Goal: Contribute content: Contribute content

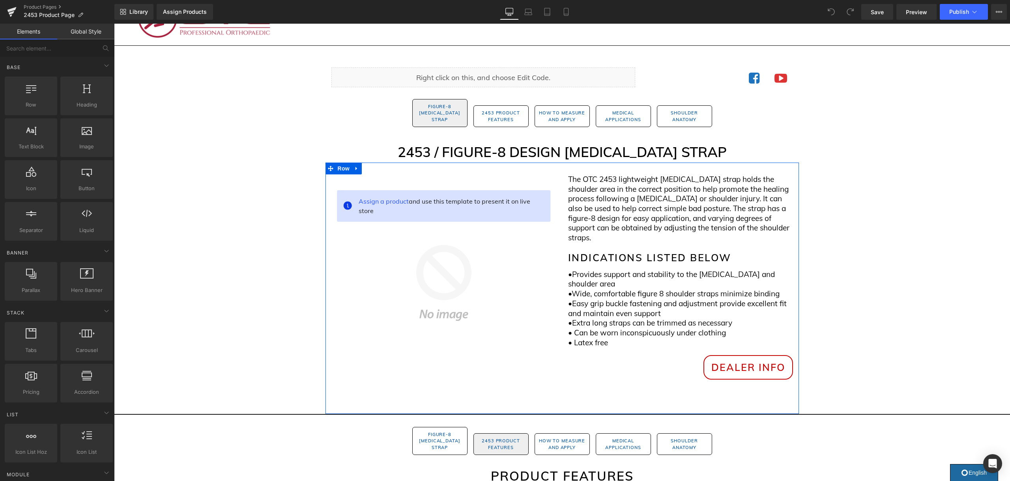
scroll to position [42, 0]
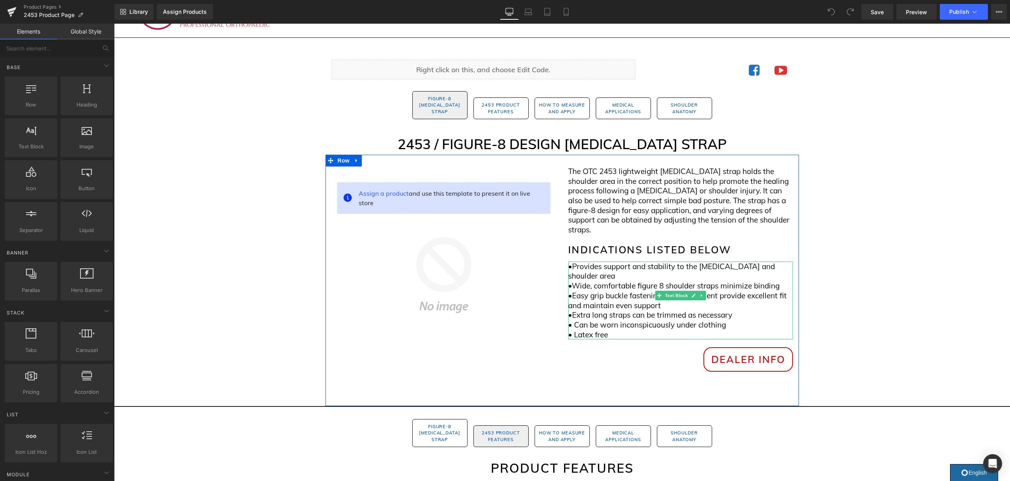
click at [643, 291] on span "Easy grip buckle fastening and adjustment provide excellent fit and maintain ev…" at bounding box center [677, 300] width 218 height 19
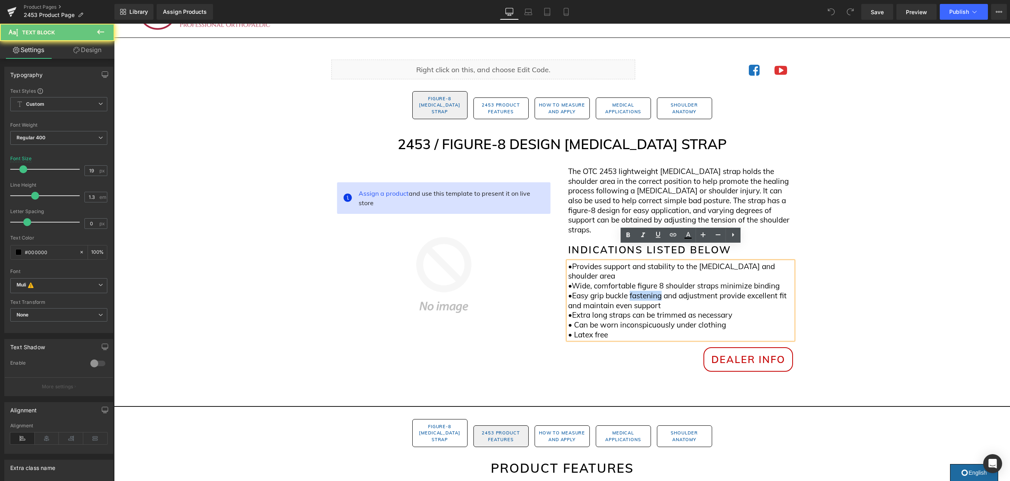
click at [643, 291] on span "Easy grip buckle fastening and adjustment provide excellent fit and maintain ev…" at bounding box center [677, 300] width 218 height 19
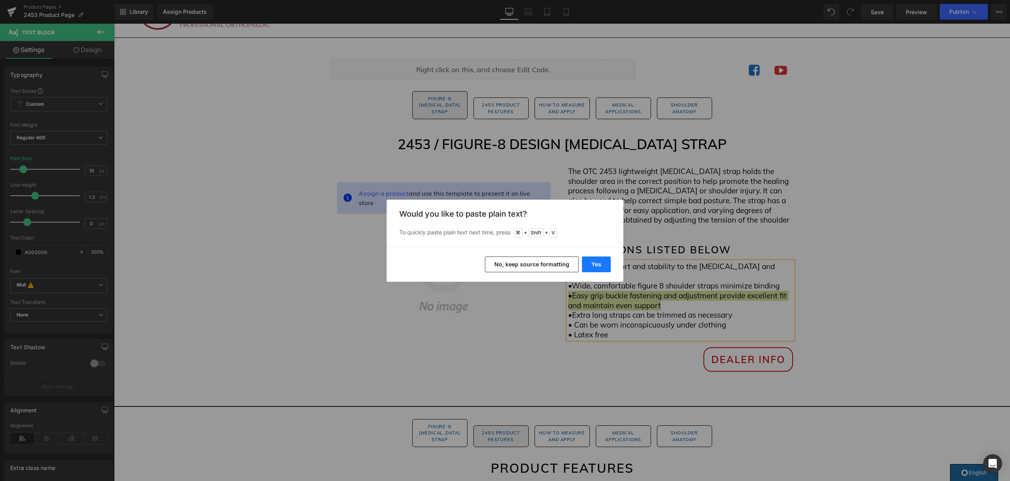
click at [588, 261] on button "Yes" at bounding box center [596, 264] width 29 height 16
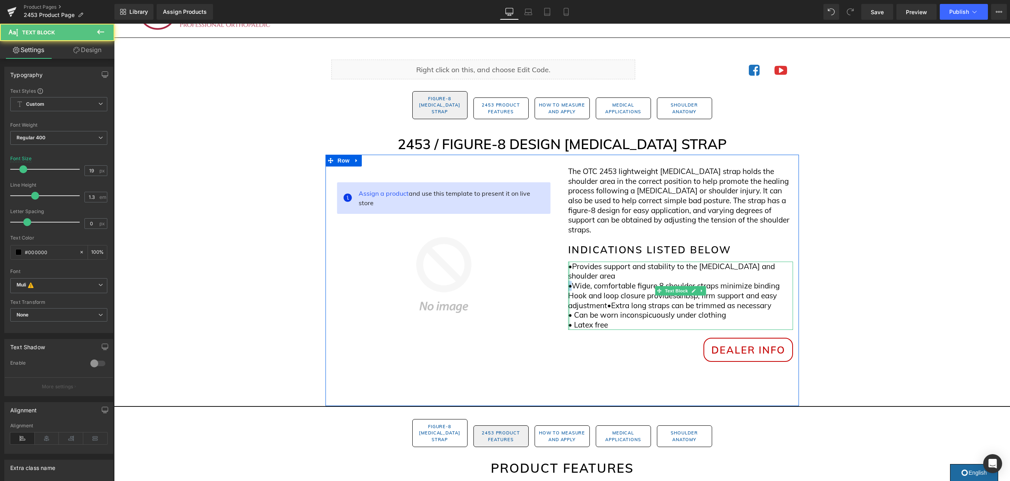
click at [568, 262] on div "• Provides support and stability to the clavicle and shoulder area • Wide, comf…" at bounding box center [680, 295] width 225 height 68
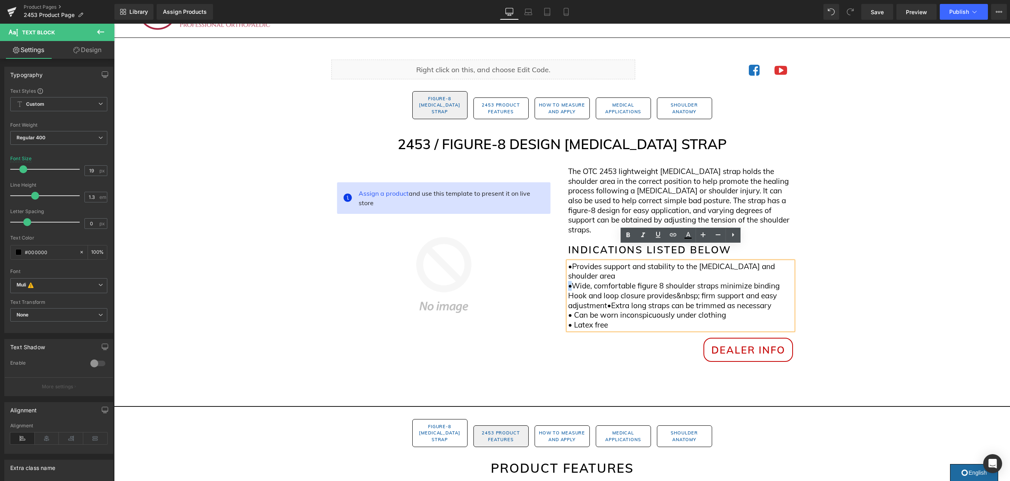
copy span "•"
click at [569, 291] on span "Hook and loop closure provides&nbsp; firm support and easy adjustment•" at bounding box center [672, 300] width 209 height 19
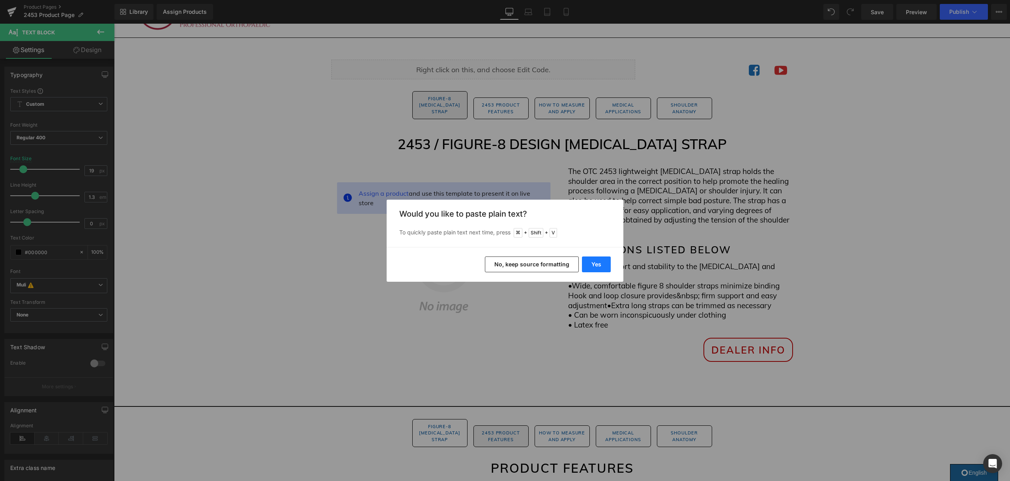
click at [598, 267] on button "Yes" at bounding box center [596, 264] width 29 height 16
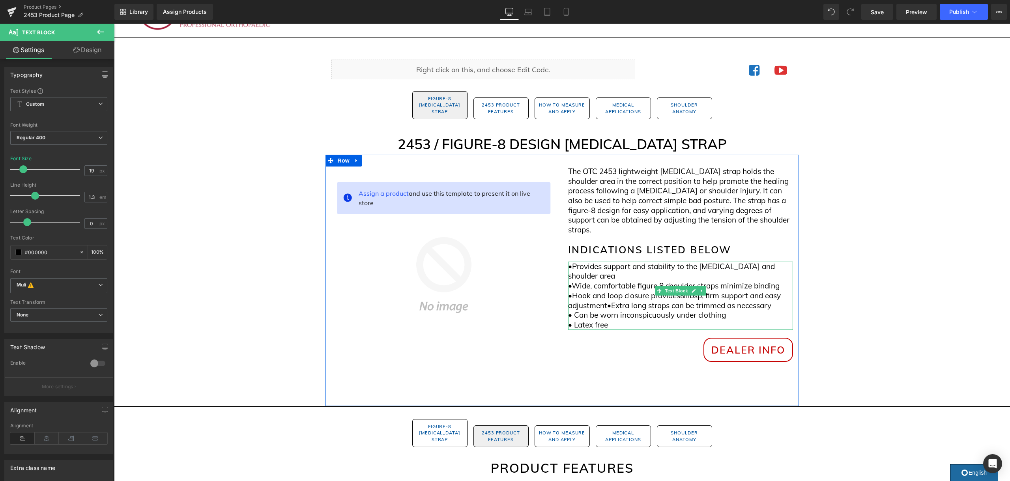
click at [573, 291] on span "•Hook and loop closure provides&nbsp; firm support and easy adjustment•" at bounding box center [674, 300] width 213 height 19
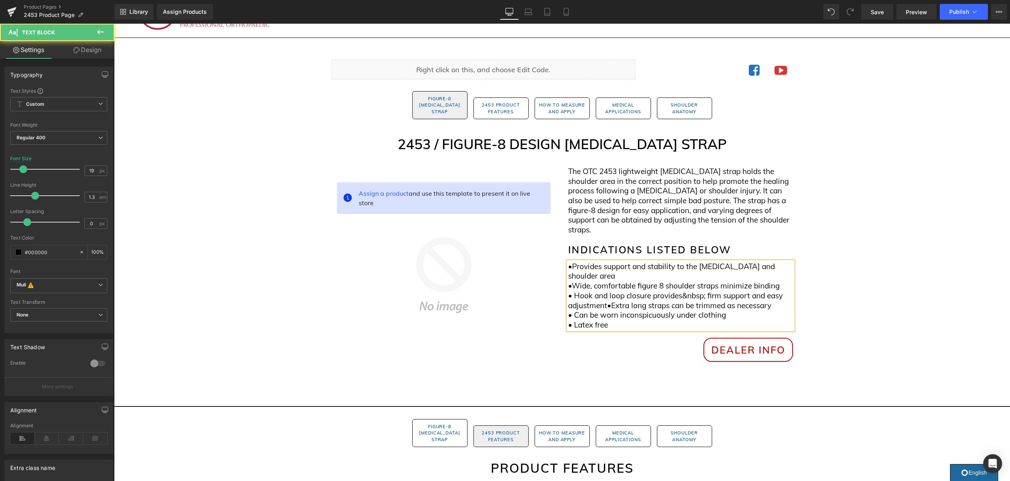
click at [608, 291] on span "• Hook and loop closure provides&nbsp; firm support and easy adjustment•" at bounding box center [675, 300] width 215 height 19
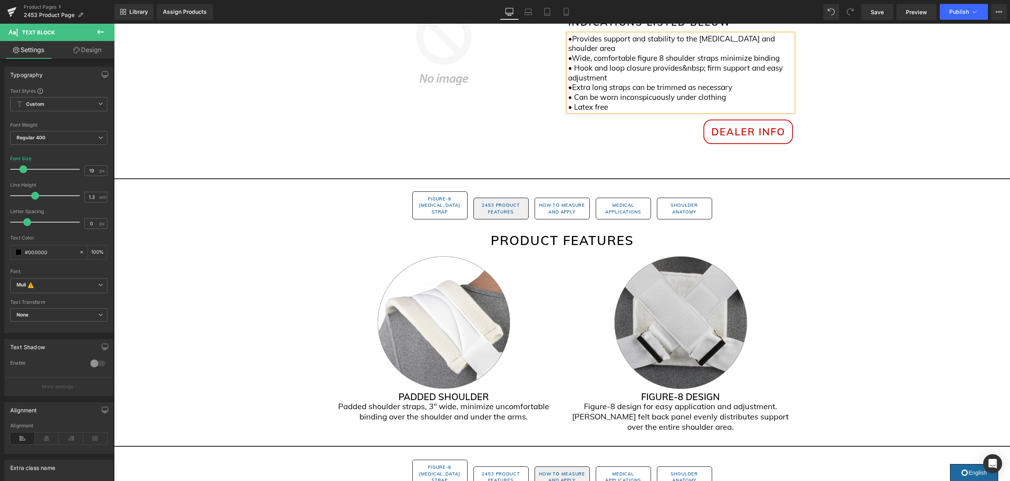
scroll to position [282, 0]
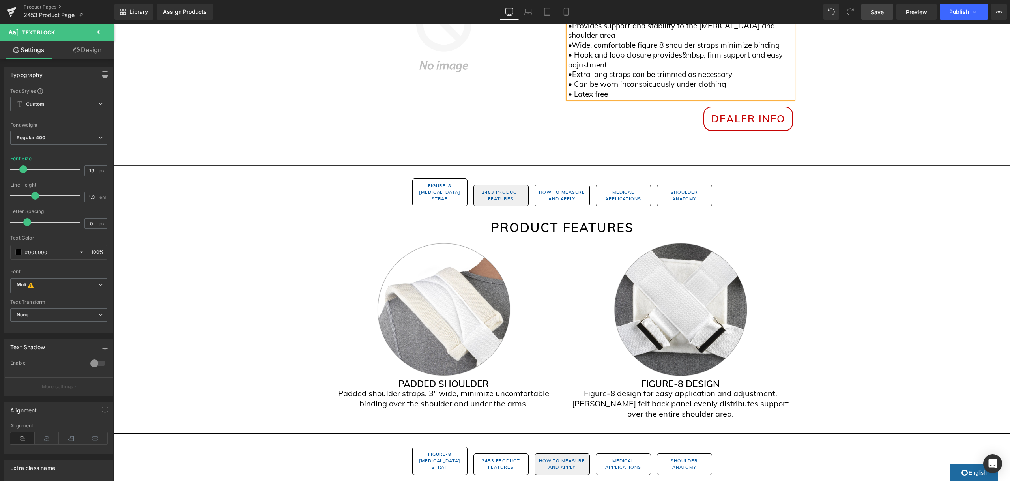
click at [880, 15] on span "Save" at bounding box center [876, 12] width 13 height 8
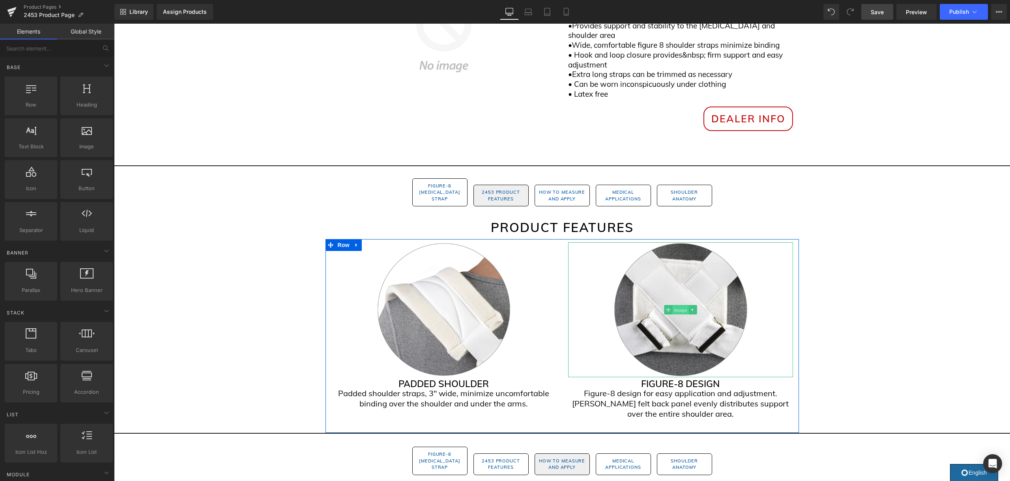
click at [676, 305] on span "Image" at bounding box center [680, 309] width 17 height 9
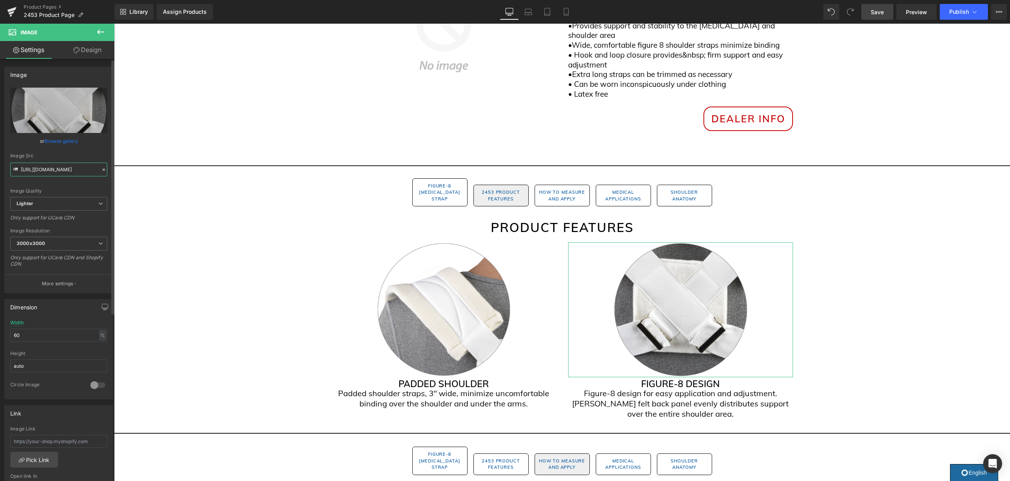
scroll to position [0, 0]
click at [79, 164] on input "https://ucarecdn.com/57db13d8-354e-4a94-8b8b-abe5ece90196/-/format/auto/-/previ…" at bounding box center [58, 169] width 97 height 14
click at [76, 166] on input "https://ucarecdn.com/57db13d8-354e-4a94-8b8b-abe5ece90196/-/format/auto/-/previ…" at bounding box center [58, 169] width 97 height 14
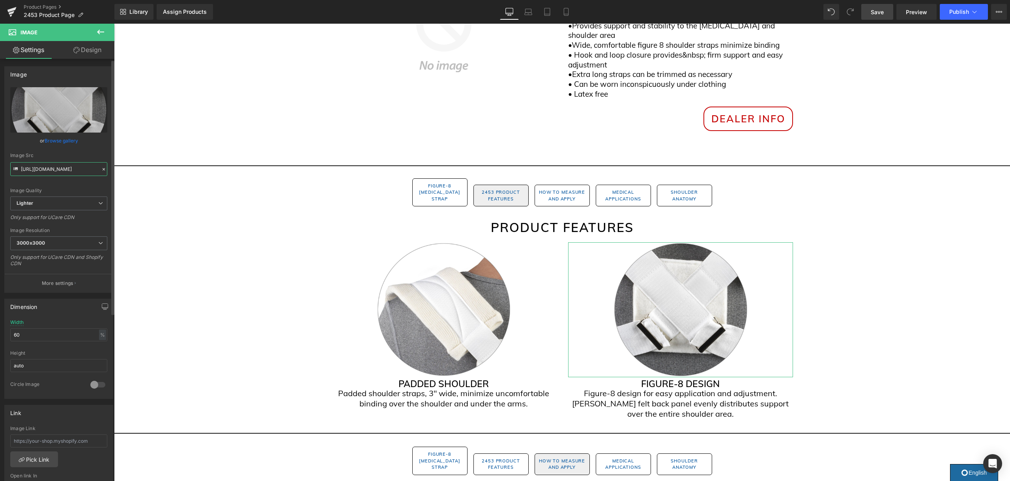
click at [76, 166] on input "https://ucarecdn.com/57db13d8-354e-4a94-8b8b-abe5ece90196/-/format/auto/-/previ…" at bounding box center [58, 169] width 97 height 14
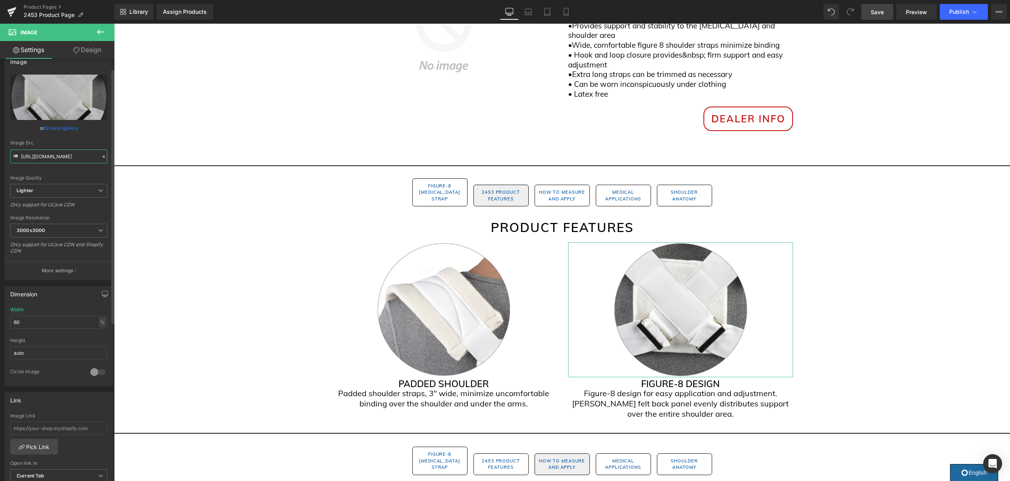
scroll to position [16, 0]
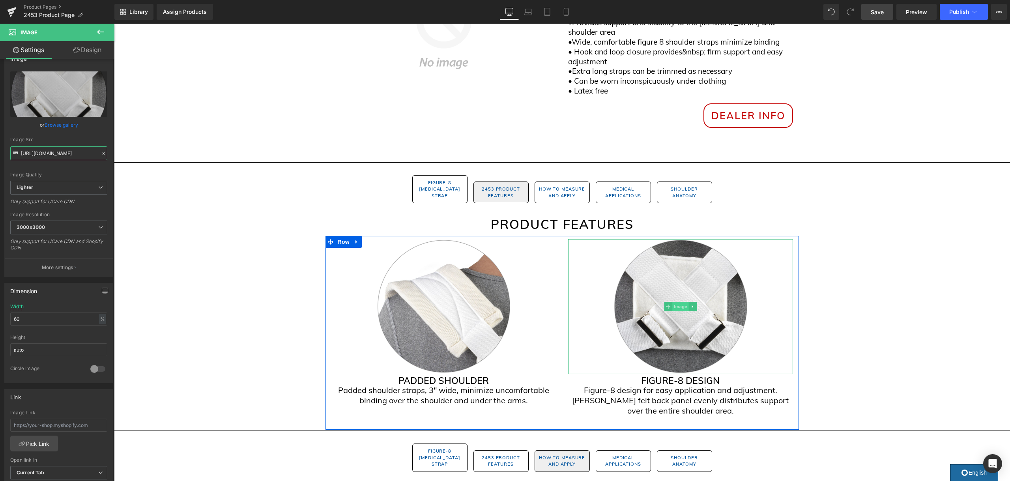
click at [681, 302] on span "Image" at bounding box center [680, 306] width 17 height 9
click at [66, 124] on link "Browse gallery" at bounding box center [62, 125] width 34 height 14
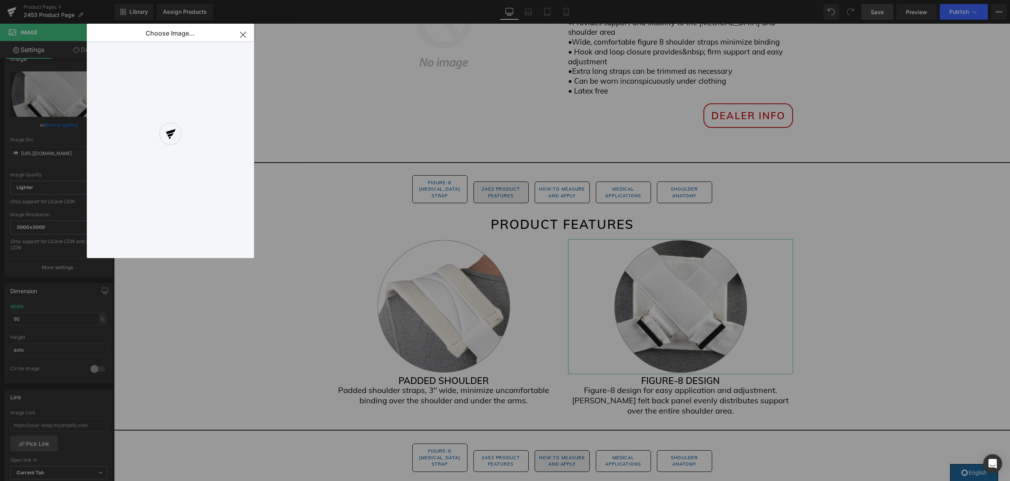
scroll to position [16, 0]
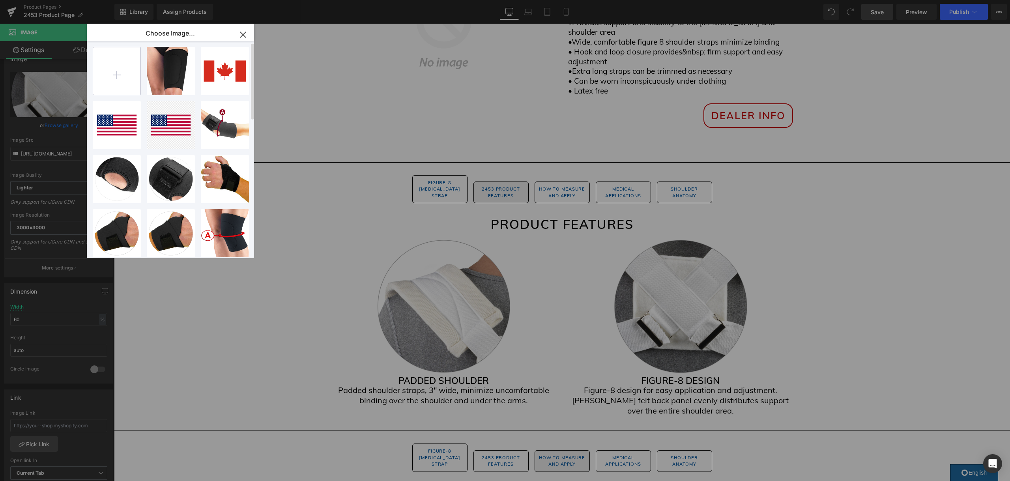
click at [118, 82] on input "file" at bounding box center [116, 70] width 47 height 47
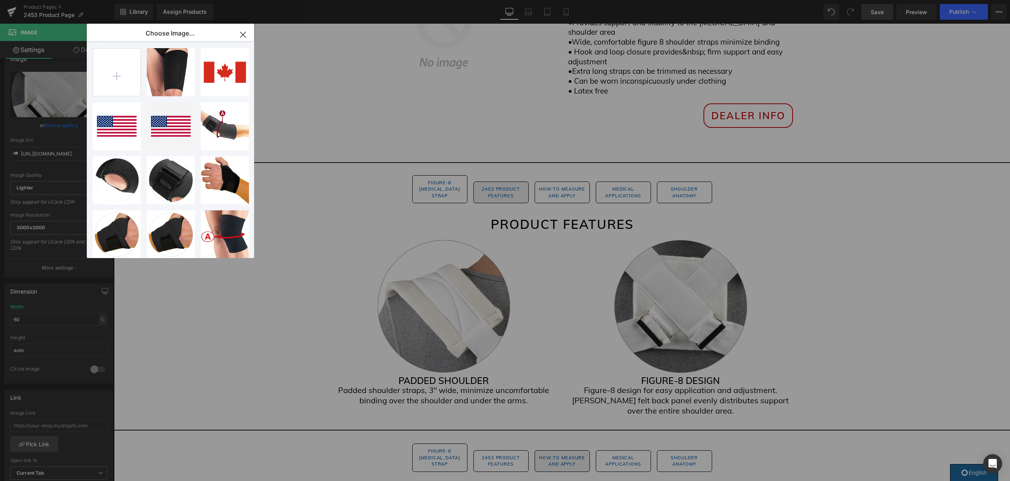
type input "C:\fakepath\2453_Updated.jpg"
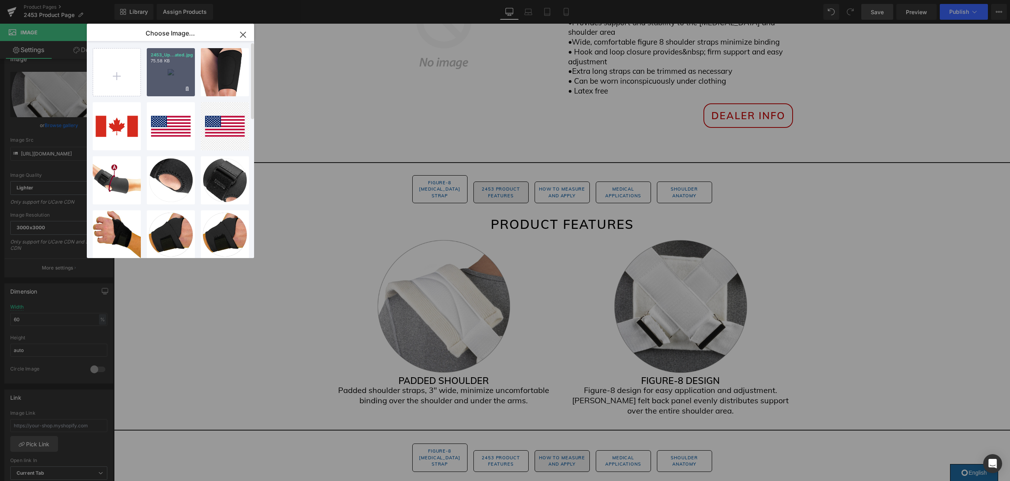
click at [184, 75] on div "2453_Up...ated.jpg 75.58 KB" at bounding box center [171, 72] width 48 height 48
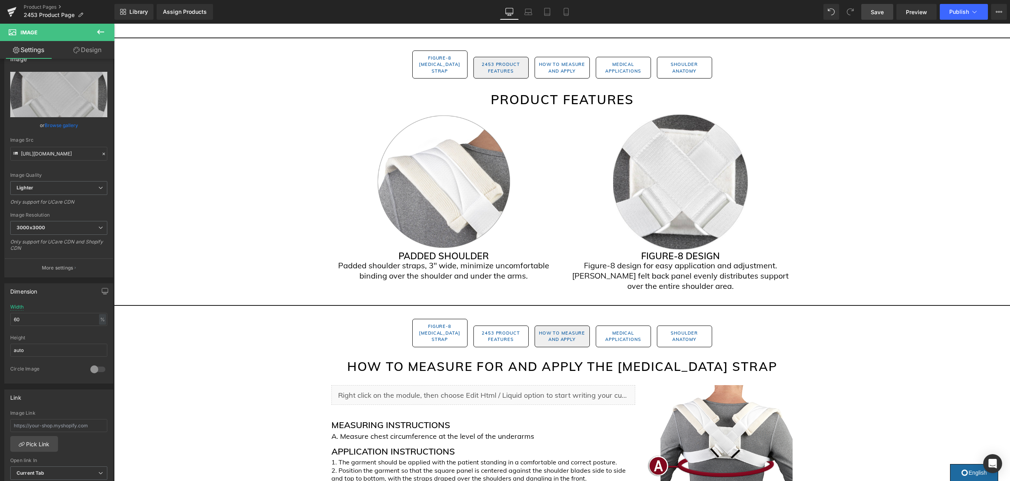
scroll to position [618, 0]
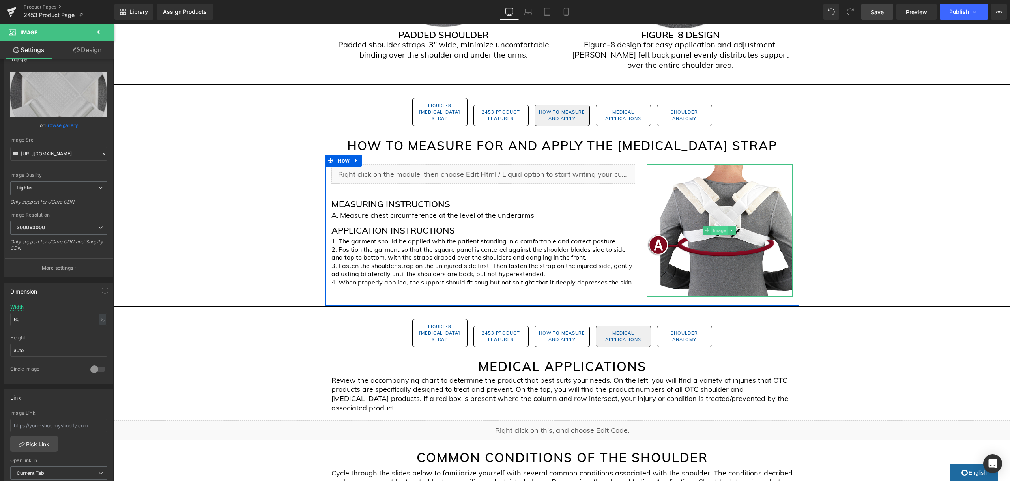
click at [719, 227] on img at bounding box center [720, 230] width 146 height 133
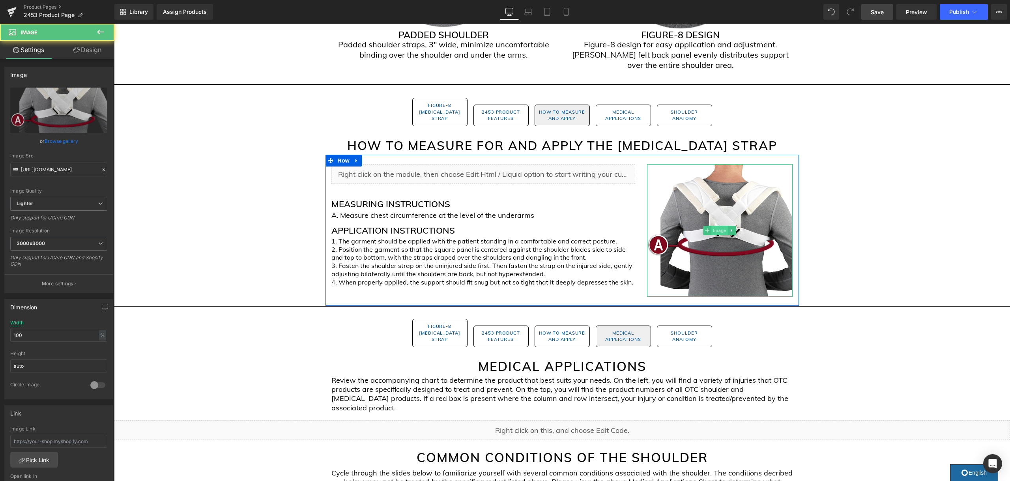
scroll to position [632, 0]
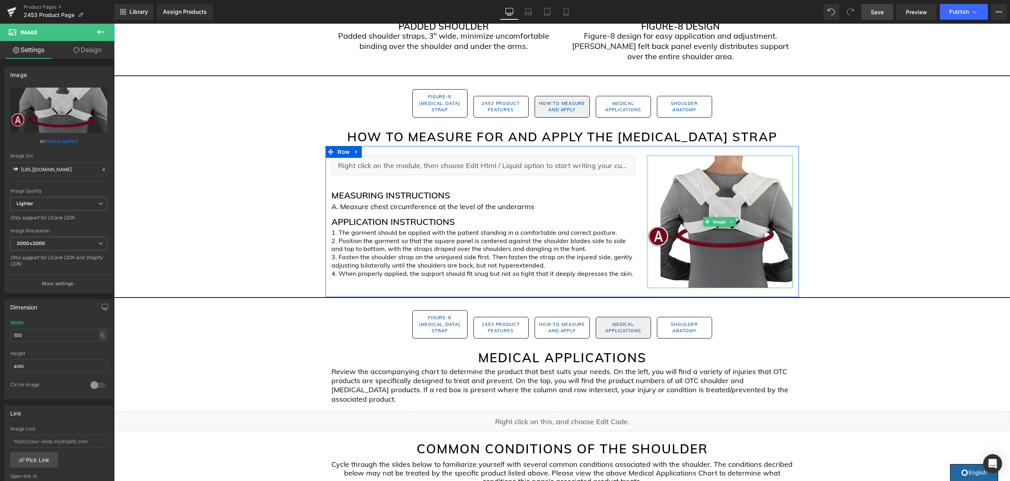
click at [720, 209] on img at bounding box center [720, 221] width 146 height 133
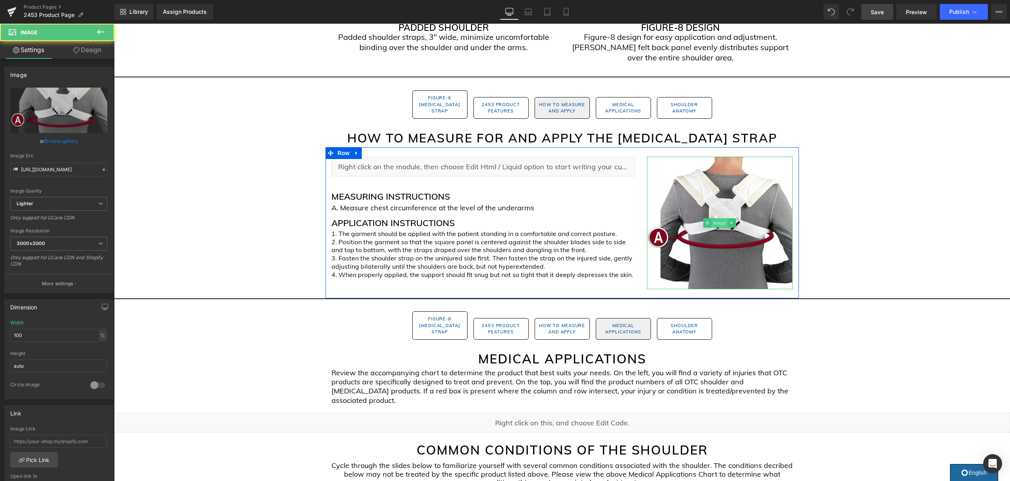
scroll to position [638, 0]
click at [722, 219] on span "Image" at bounding box center [719, 223] width 17 height 9
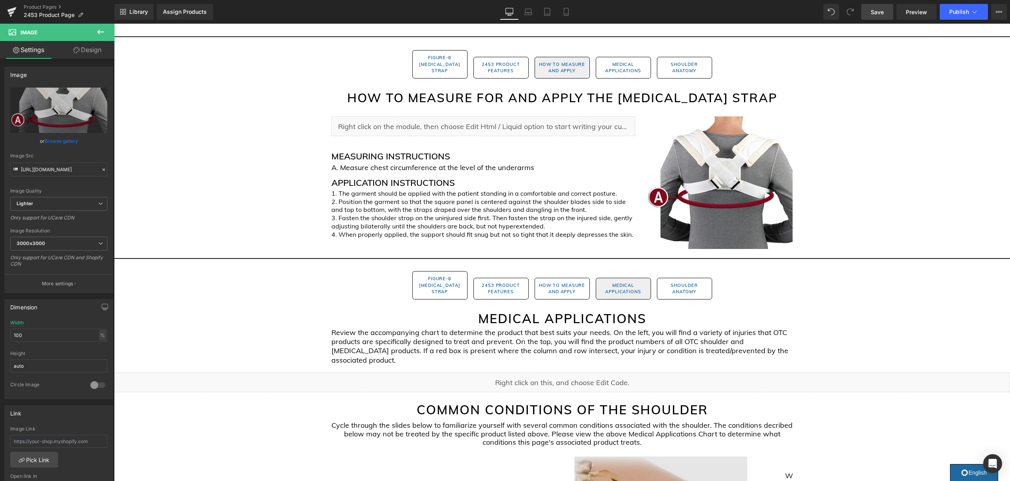
scroll to position [643, 0]
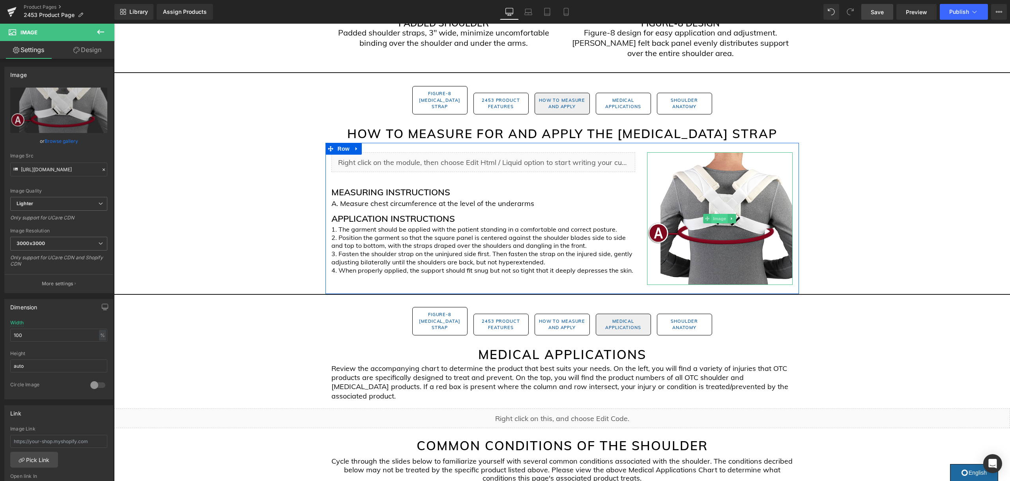
click at [723, 214] on span "Image" at bounding box center [719, 218] width 17 height 9
click at [47, 171] on input "https://ucarecdn.com/232a9e82-425f-437c-abe7-47ceefc3a83c/-/format/auto/-/previ…" at bounding box center [58, 169] width 97 height 14
click at [722, 214] on span "Image" at bounding box center [719, 218] width 17 height 9
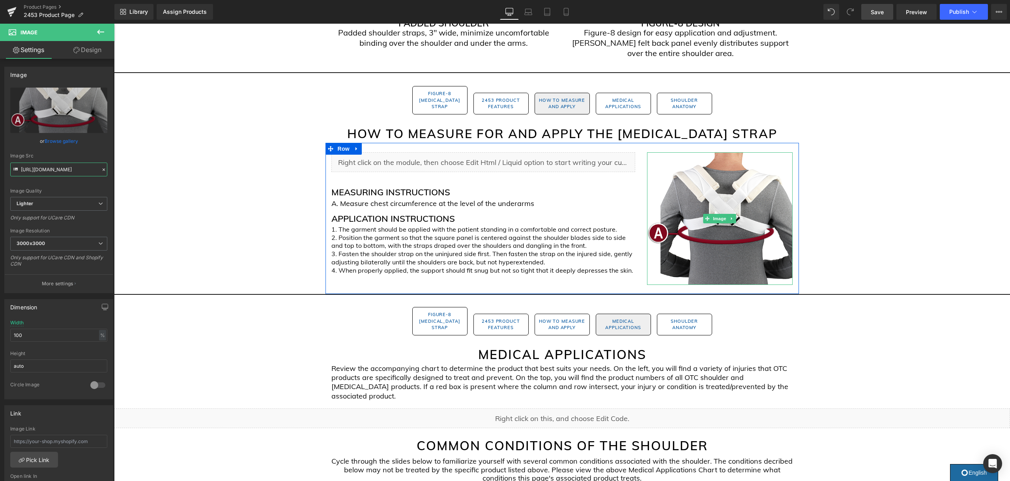
scroll to position [641, 0]
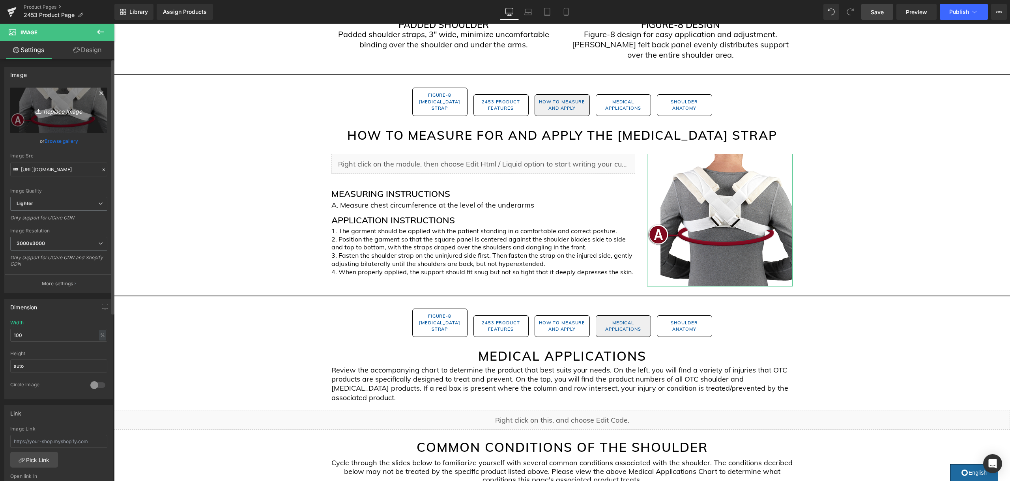
click at [69, 117] on link "Replace Image" at bounding box center [58, 110] width 97 height 45
type input "C:\fakepath\2453_Measuring Image.jpg"
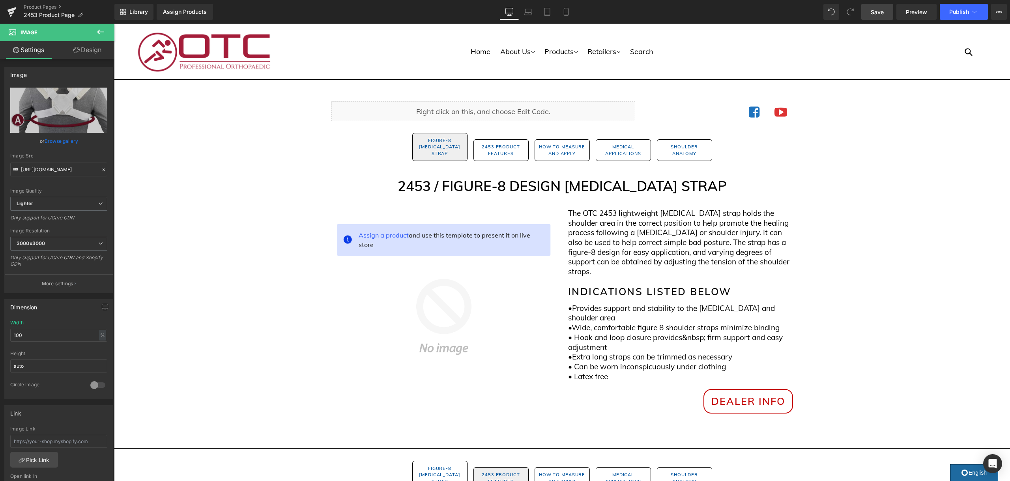
scroll to position [0, 0]
click at [866, 12] on link "Save" at bounding box center [877, 12] width 32 height 16
click at [973, 11] on icon at bounding box center [974, 12] width 8 height 8
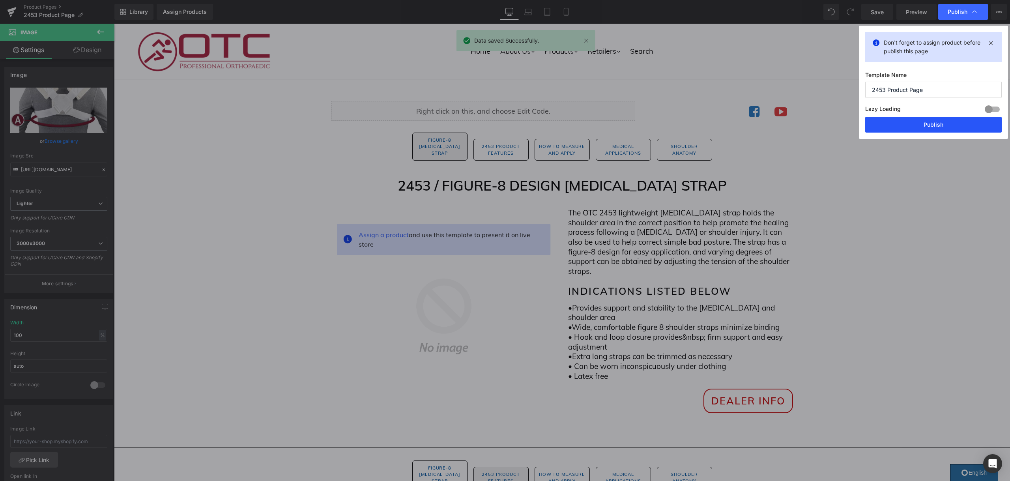
click at [922, 127] on button "Publish" at bounding box center [933, 125] width 136 height 16
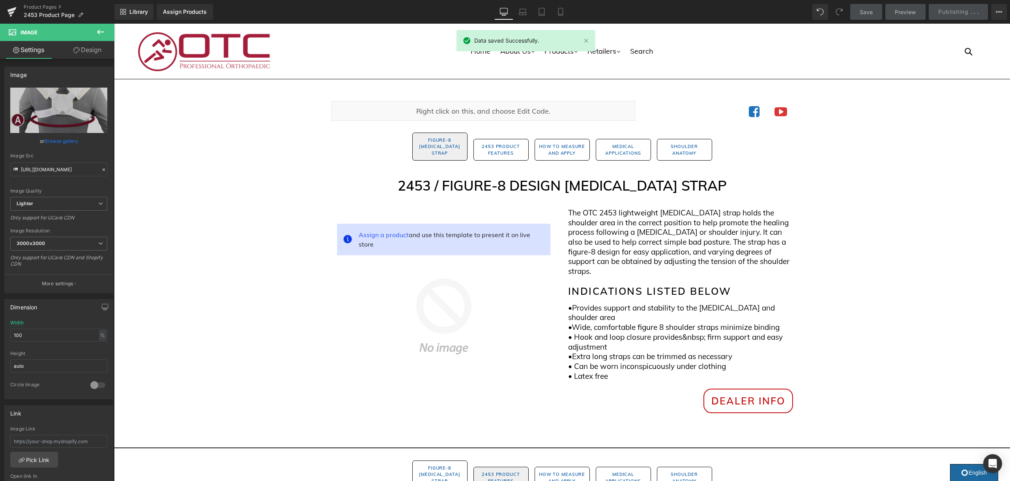
scroll to position [0, 0]
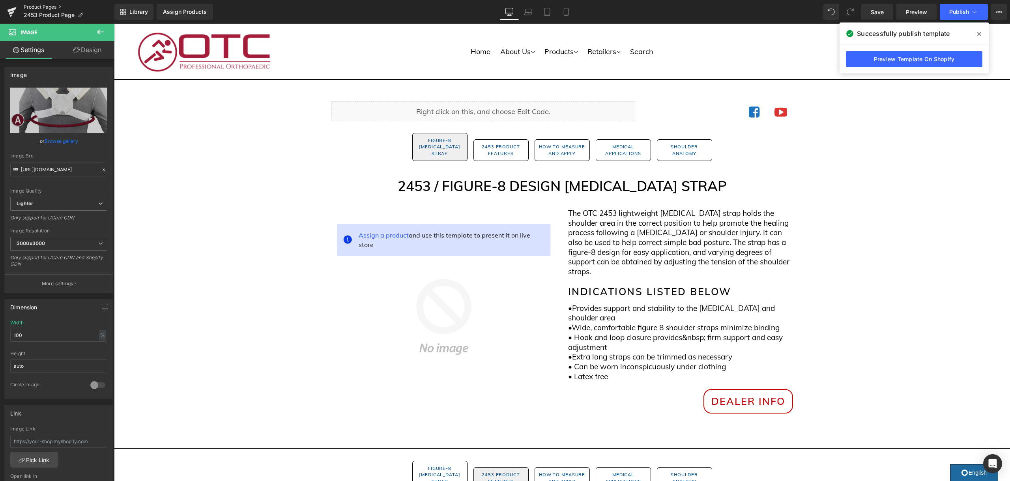
click at [31, 6] on link "Product Pages" at bounding box center [69, 7] width 91 height 6
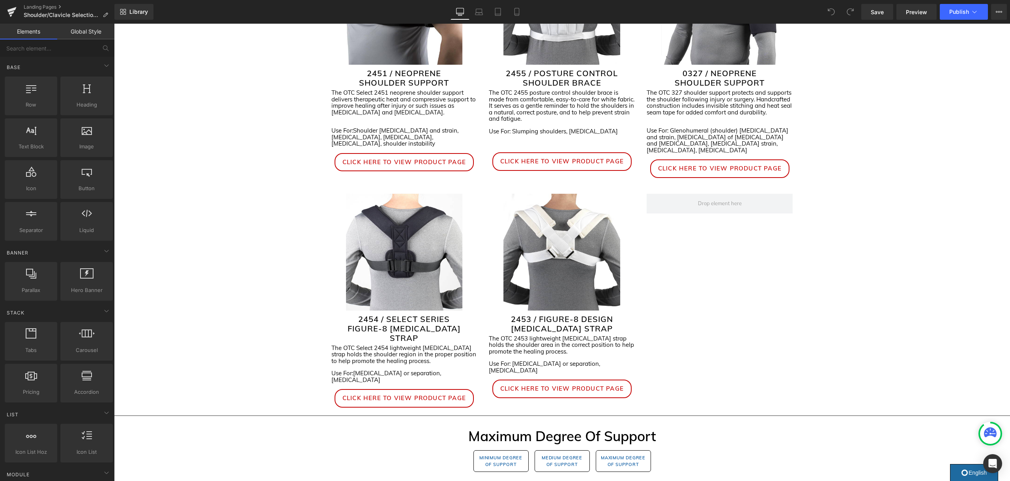
scroll to position [736, 0]
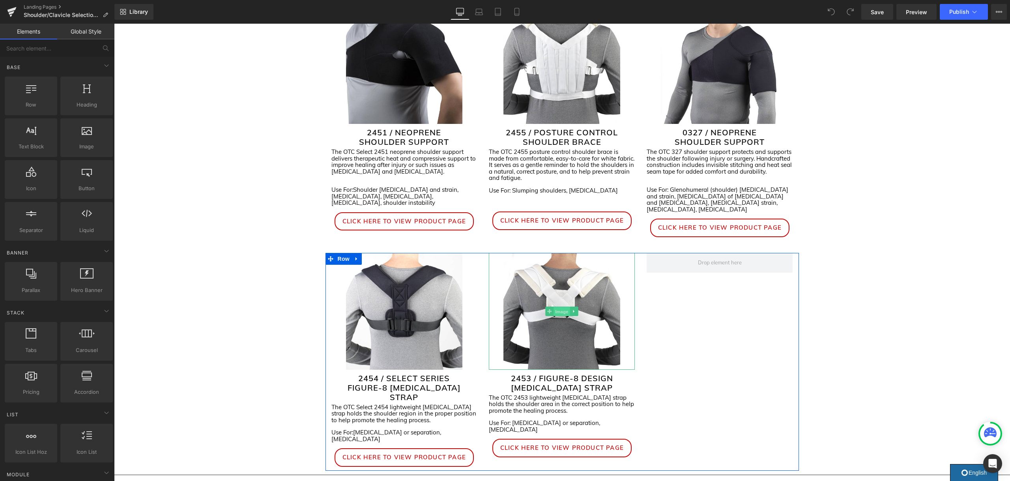
click at [562, 307] on span "Image" at bounding box center [562, 311] width 17 height 9
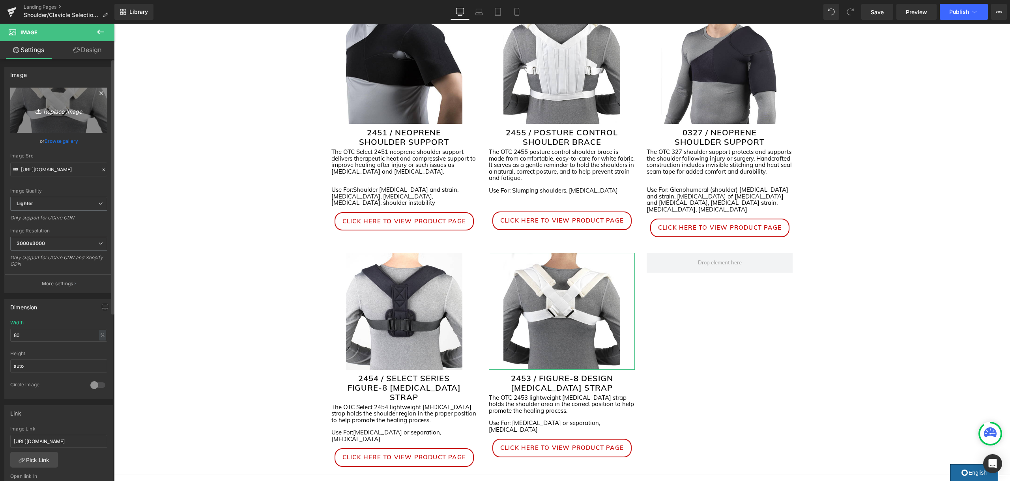
click at [69, 118] on link "Replace Image" at bounding box center [58, 110] width 97 height 45
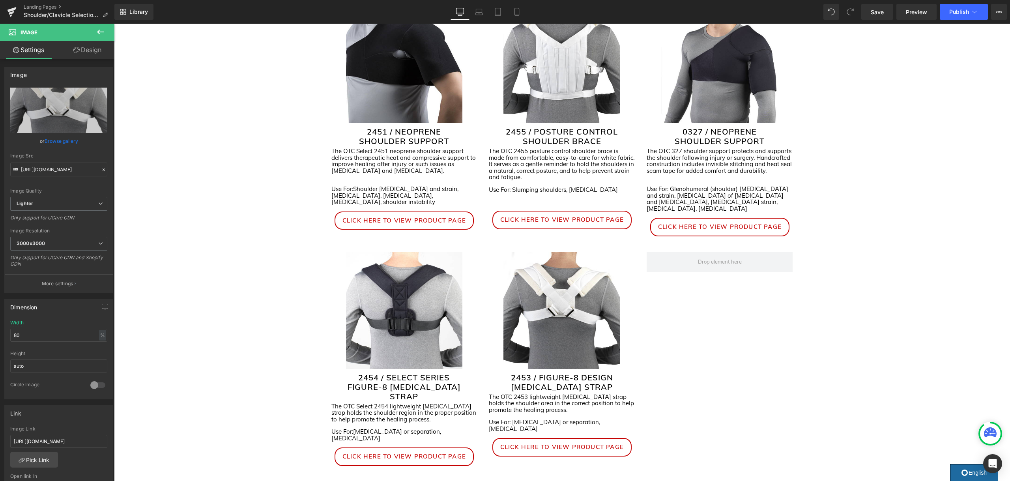
scroll to position [751, 0]
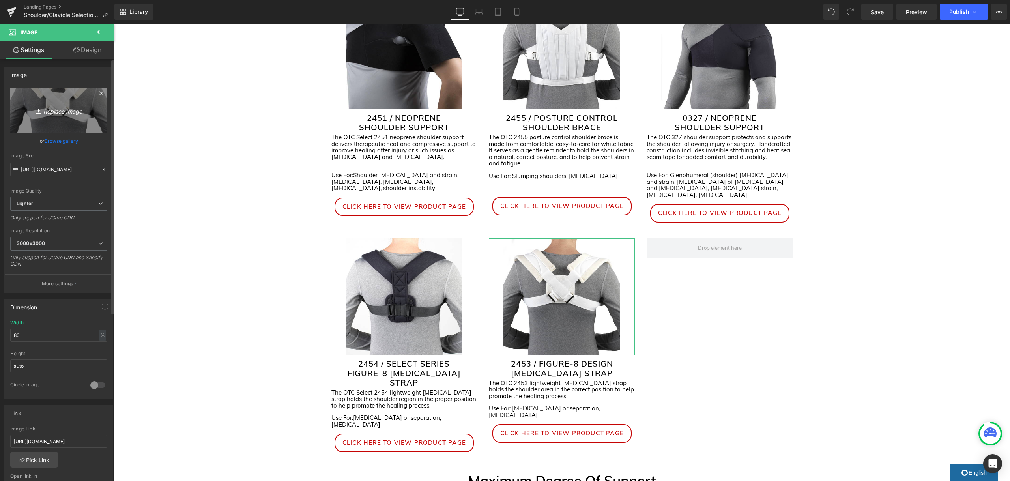
click at [81, 113] on icon "Replace Image" at bounding box center [58, 110] width 63 height 10
click at [73, 142] on link "Browse gallery" at bounding box center [62, 141] width 34 height 14
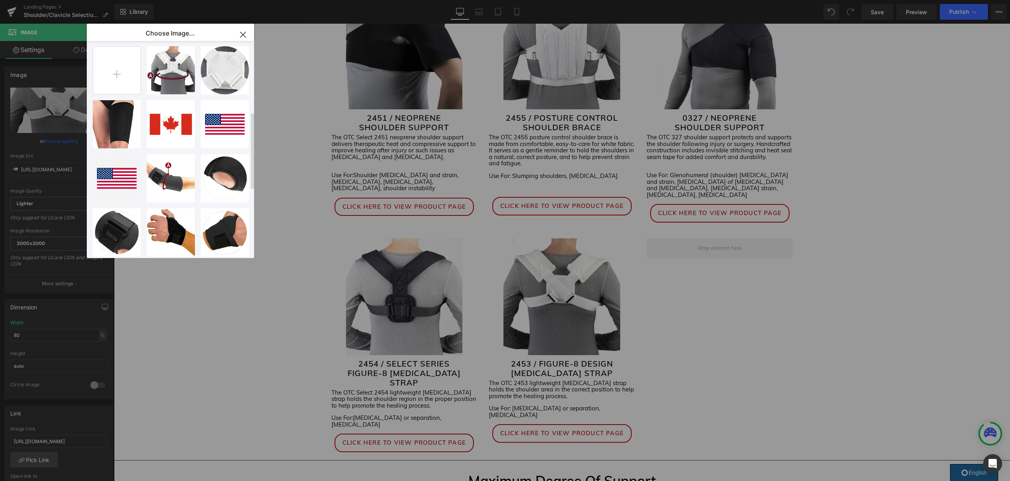
scroll to position [0, 0]
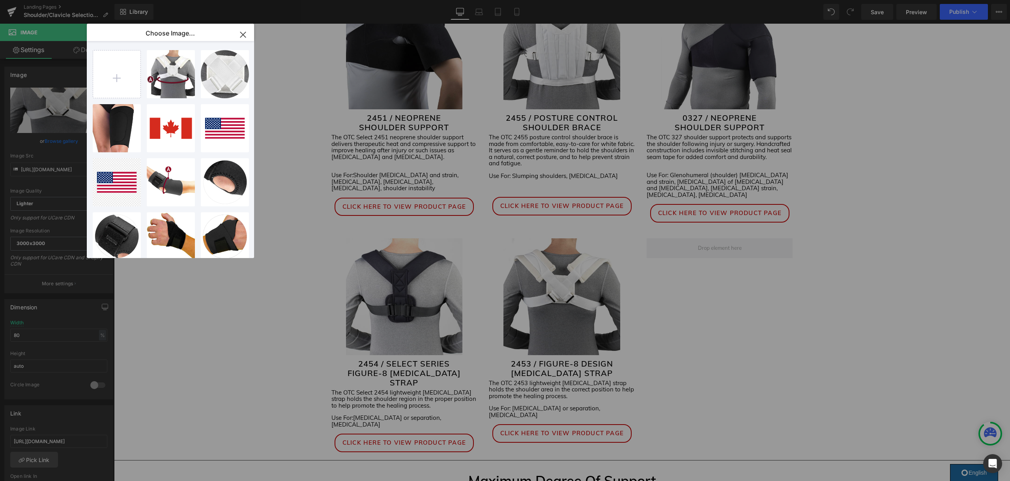
drag, startPoint x: 240, startPoint y: 32, endPoint x: 125, endPoint y: 58, distance: 118.2
click at [240, 32] on icon "button" at bounding box center [242, 34] width 5 height 5
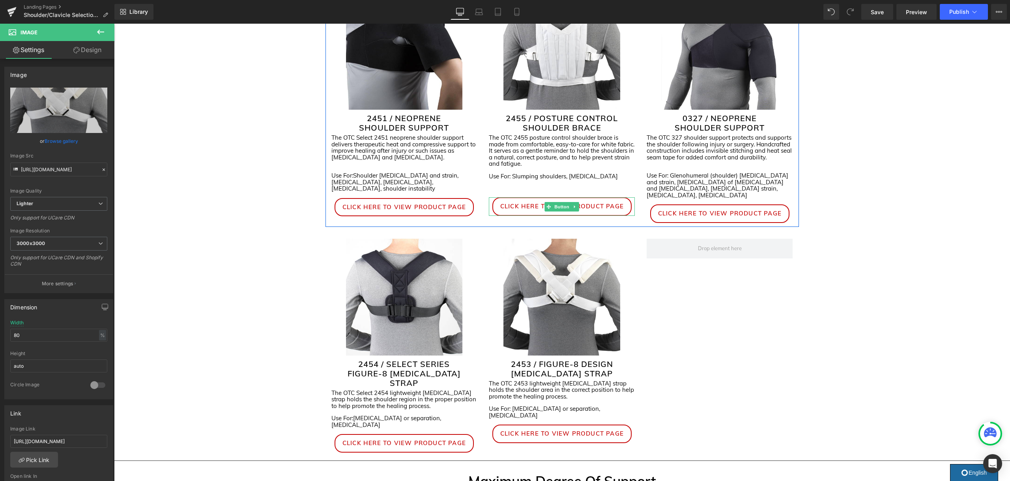
scroll to position [758, 0]
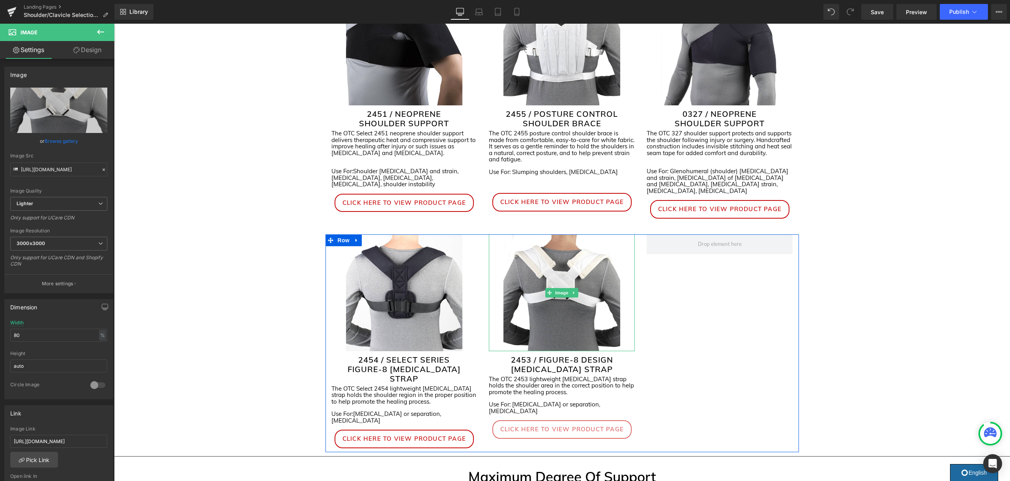
drag, startPoint x: 561, startPoint y: 279, endPoint x: 603, endPoint y: 287, distance: 42.5
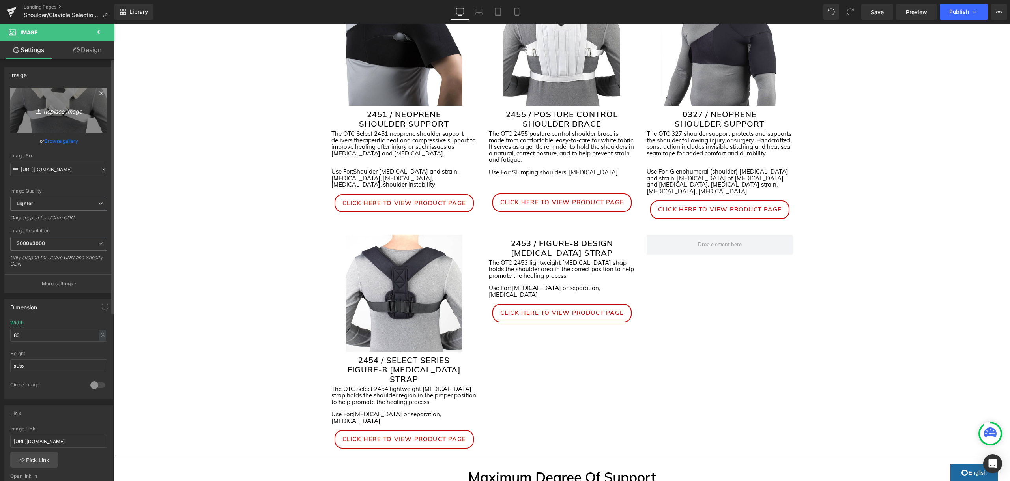
click at [63, 121] on link "Replace Image" at bounding box center [58, 110] width 97 height 45
type input "C:\fakepath\2453_2ba6c154-32b1-4473-9fb9-6a136a61ff28.jpg"
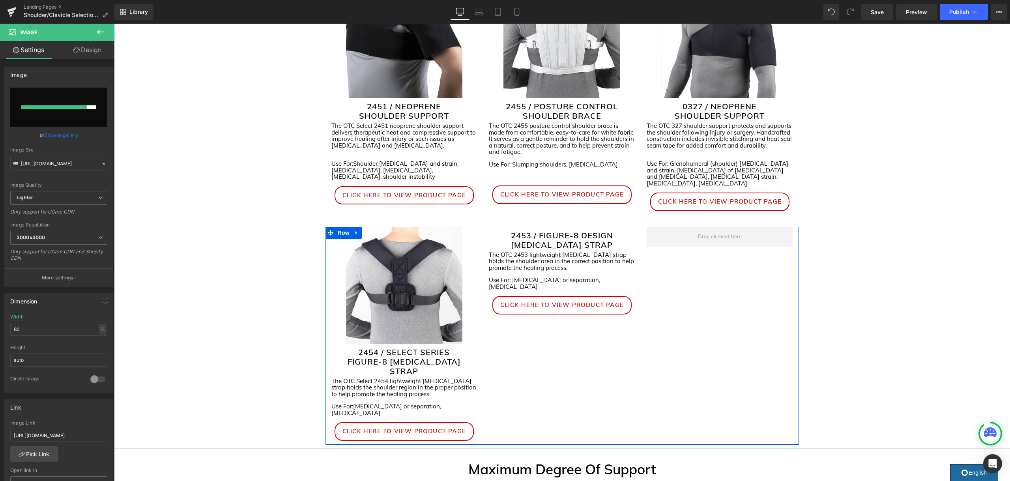
scroll to position [1478, 0]
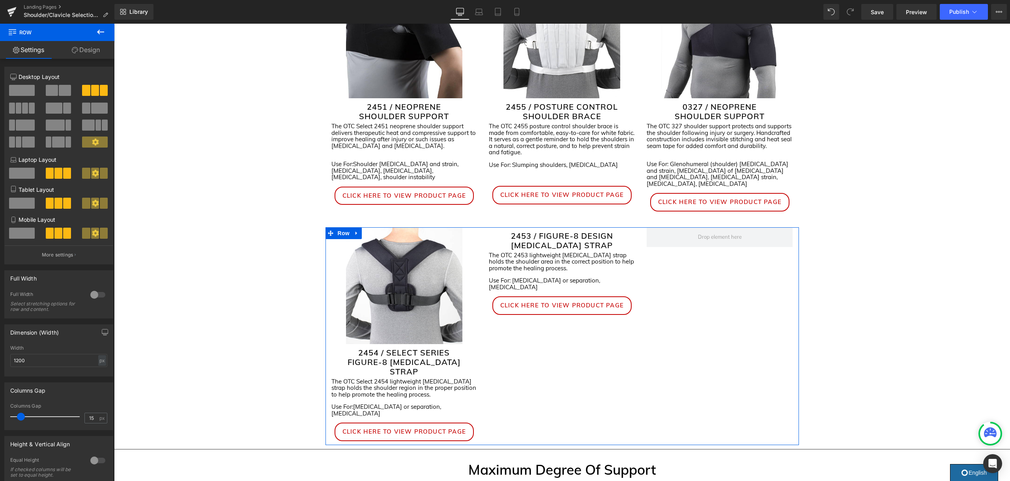
click at [572, 262] on div "2453 / FIGURE-8 DESIGN CLAVICLE STRAP Heading The OTC 2453 lightweight clavicle…" at bounding box center [562, 271] width 158 height 88
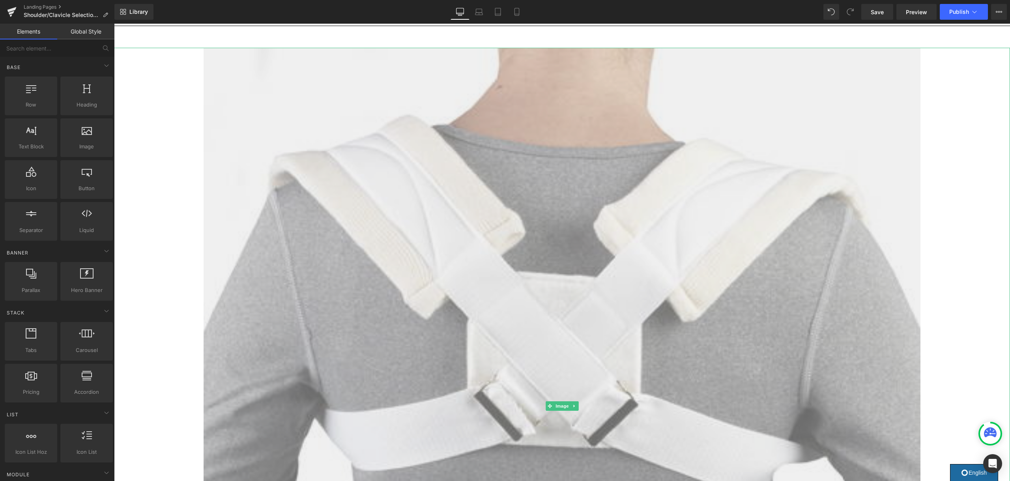
scroll to position [125, 0]
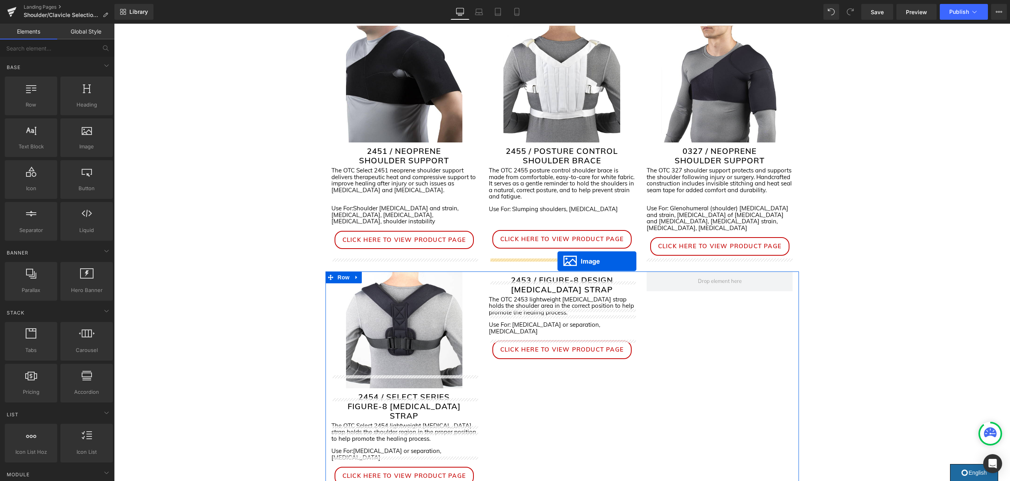
drag, startPoint x: 563, startPoint y: 335, endPoint x: 557, endPoint y: 261, distance: 74.4
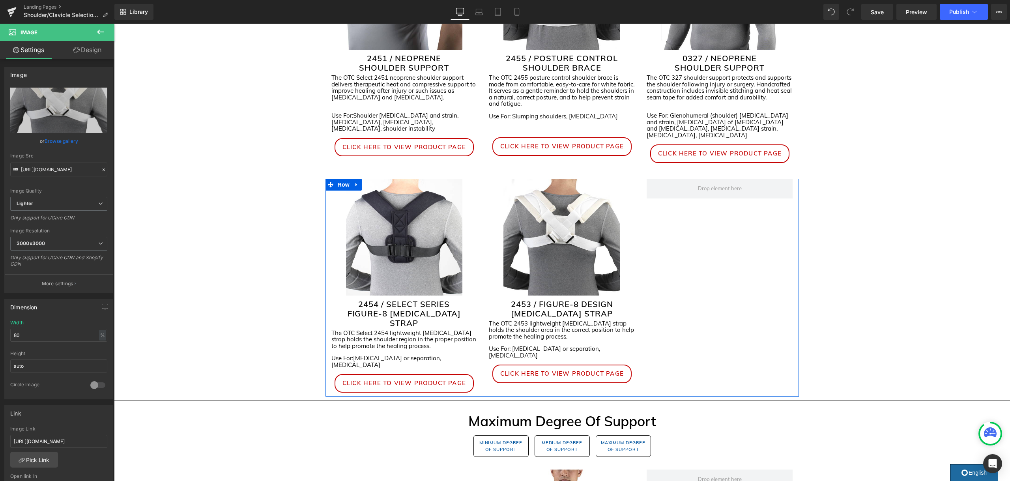
scroll to position [810, 0]
click at [564, 232] on span "Image" at bounding box center [562, 236] width 17 height 9
click at [61, 141] on link "Browse gallery" at bounding box center [62, 138] width 34 height 14
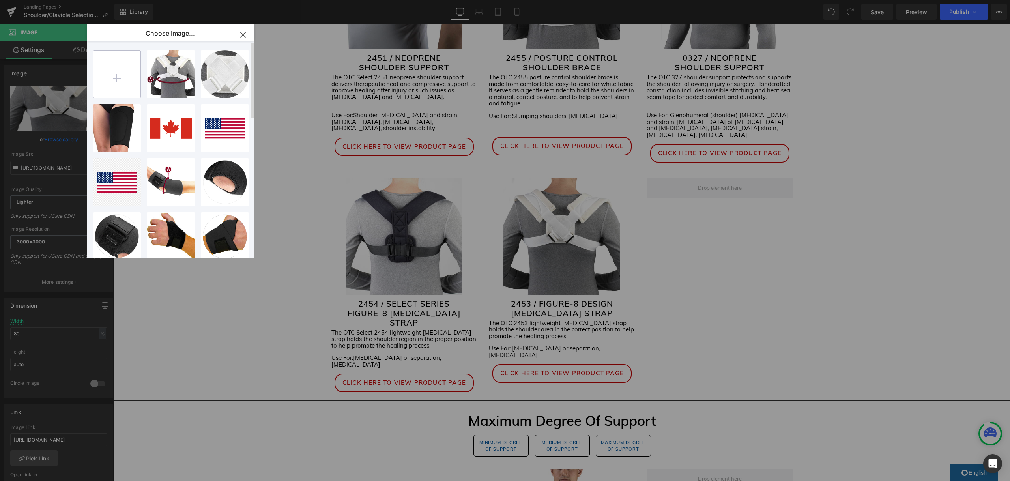
click at [120, 89] on input "file" at bounding box center [116, 73] width 47 height 47
type input "C:\fakepath\2453_2ba6c154-32b1-4473-9fb9-6a136a61ff28.jpg"
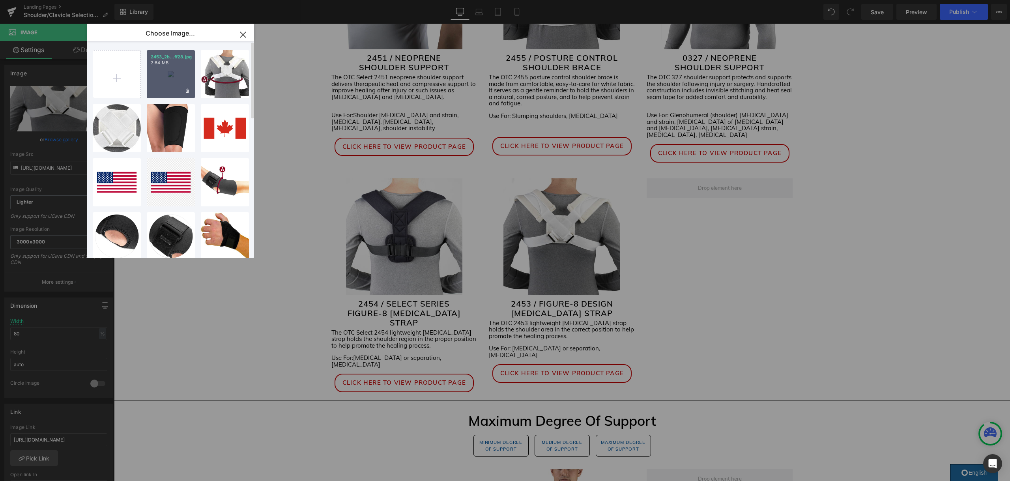
click at [170, 78] on div "2453_2b...ff28.jpg 2.64 MB" at bounding box center [171, 74] width 48 height 48
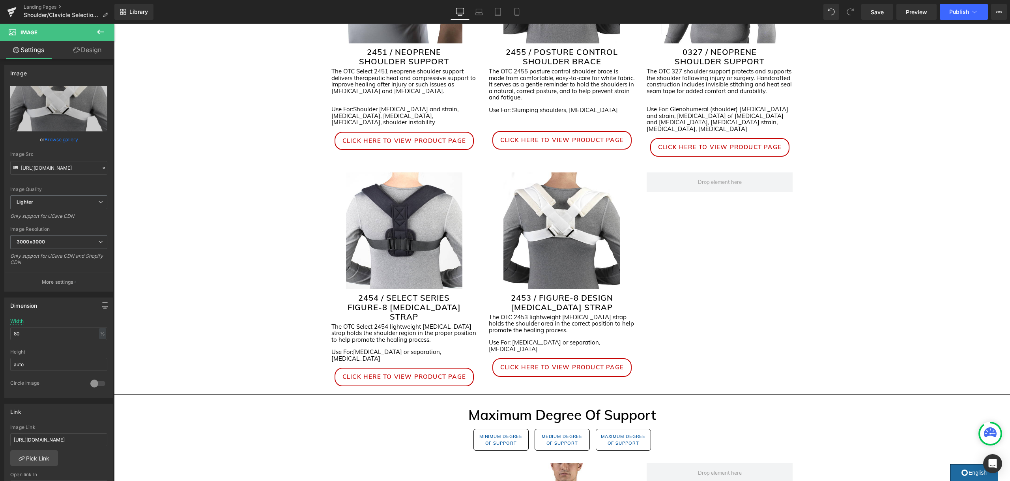
scroll to position [817, 0]
click at [51, 140] on link "Browse gallery" at bounding box center [62, 140] width 34 height 14
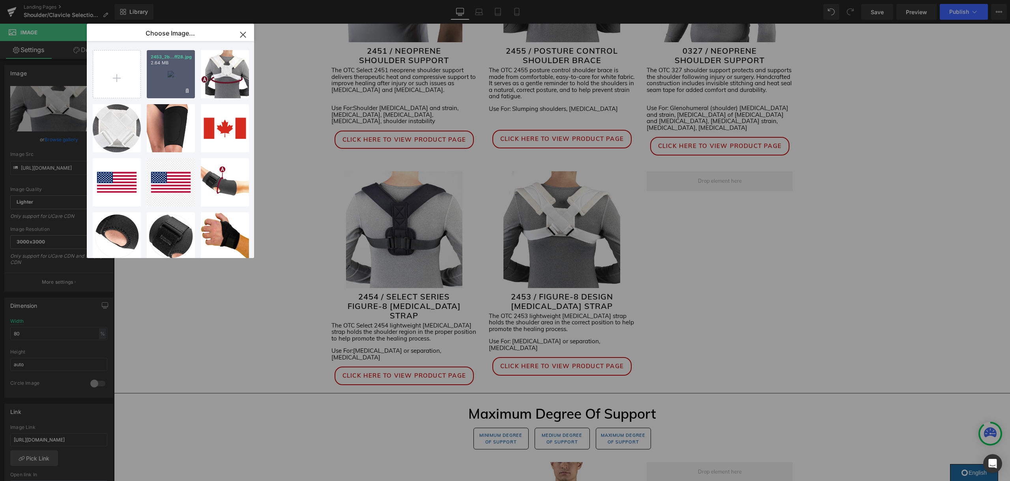
click at [162, 77] on div "2453_2b...ff28.jpg 2.64 MB" at bounding box center [171, 74] width 48 height 48
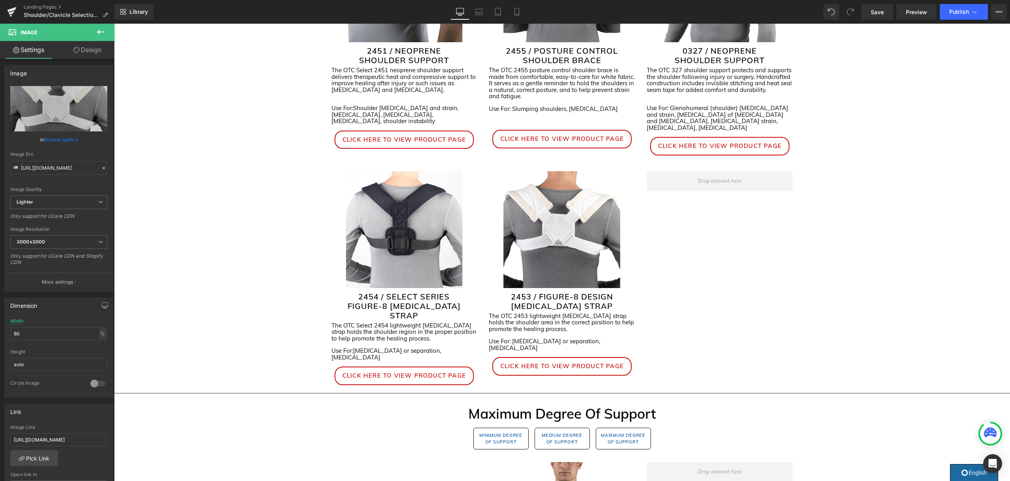
scroll to position [816, 0]
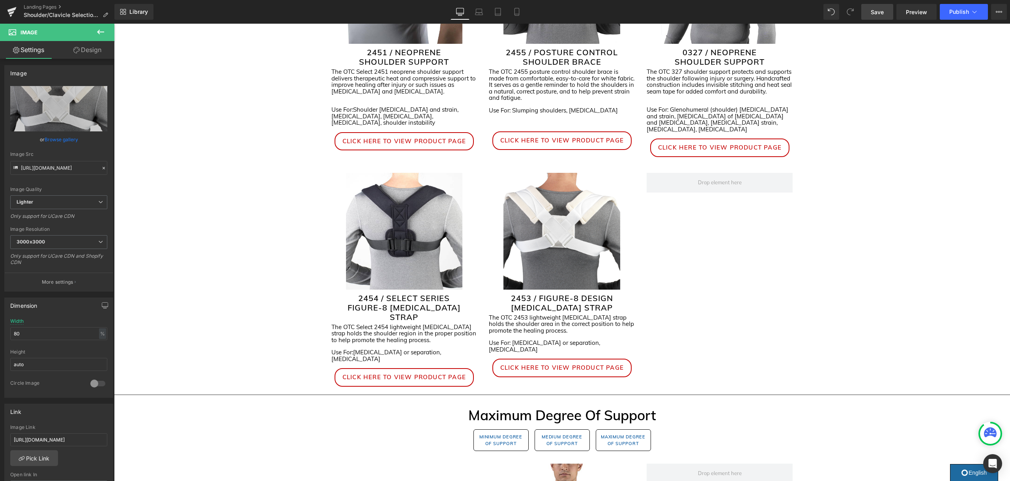
click at [879, 11] on span "Save" at bounding box center [876, 12] width 13 height 8
click at [961, 17] on button "Publish" at bounding box center [963, 12] width 48 height 16
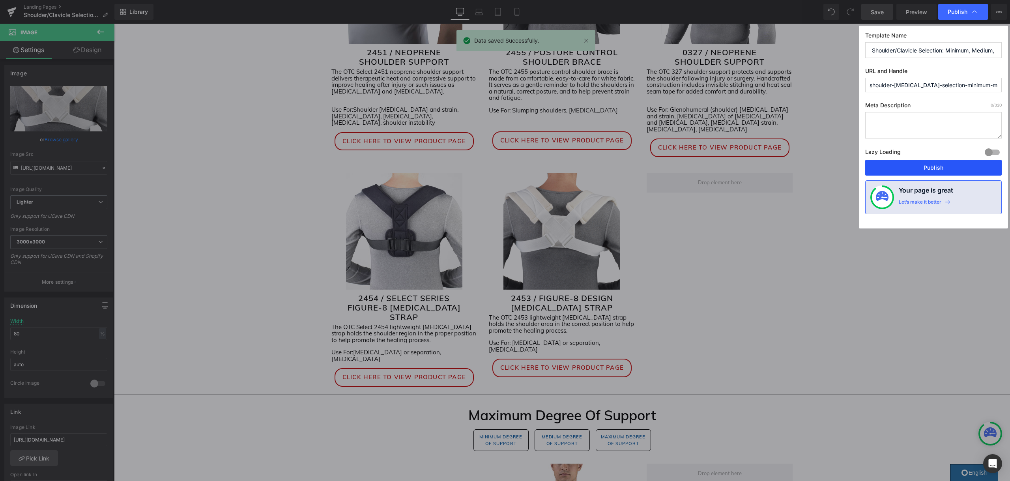
click at [954, 168] on button "Publish" at bounding box center [933, 168] width 136 height 16
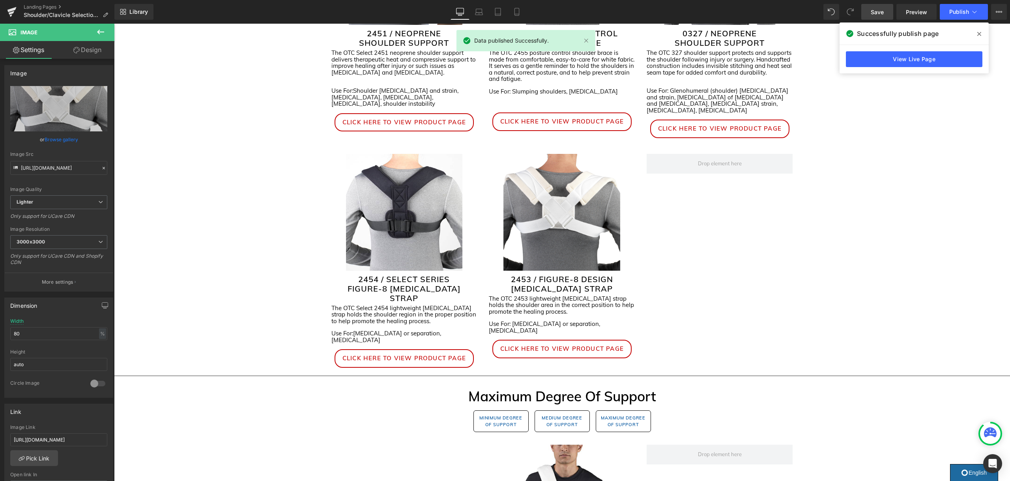
scroll to position [836, 0]
